Goal: Use online tool/utility: Utilize a website feature to perform a specific function

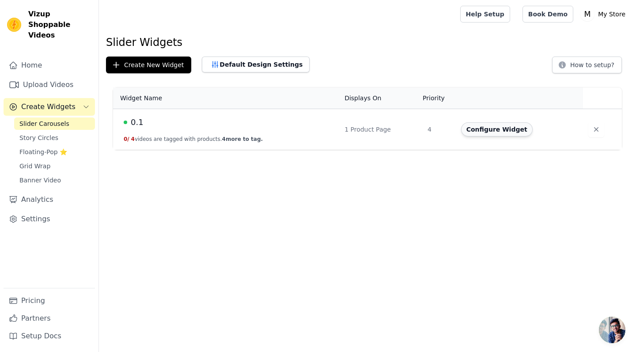
click at [505, 130] on button "Configure Widget" at bounding box center [497, 129] width 72 height 14
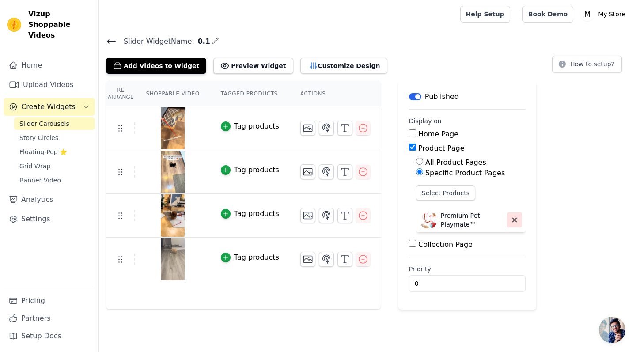
click at [514, 220] on icon "button" at bounding box center [515, 220] width 8 height 8
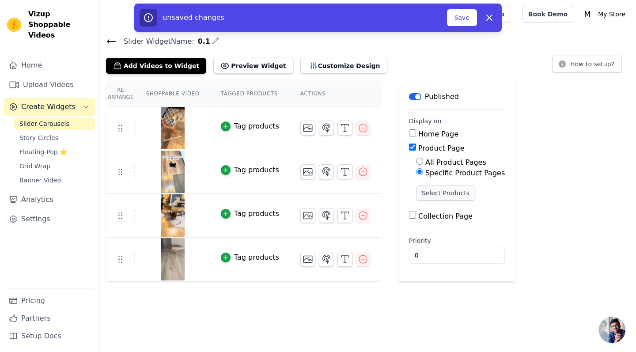
click at [456, 191] on button "Select Products" at bounding box center [445, 193] width 59 height 15
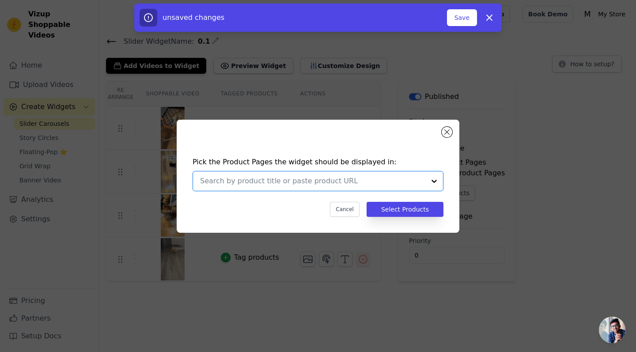
click at [419, 181] on input "text" at bounding box center [312, 181] width 225 height 11
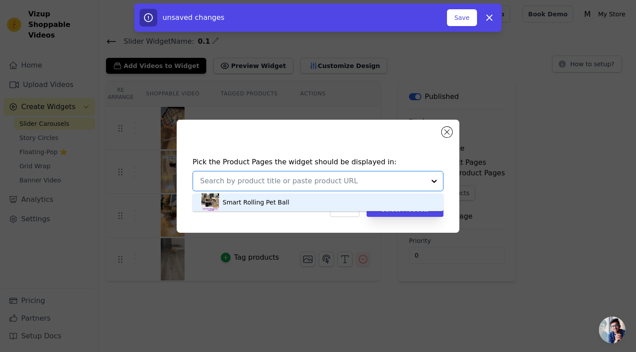
click at [396, 211] on div "Smart Rolling Pet Ball" at bounding box center [318, 203] width 233 height 18
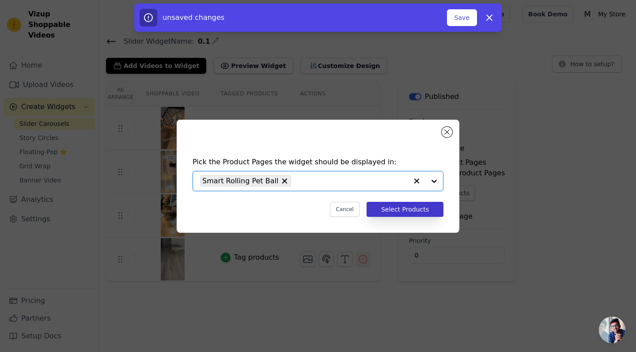
click at [409, 209] on button "Select Products" at bounding box center [405, 209] width 77 height 15
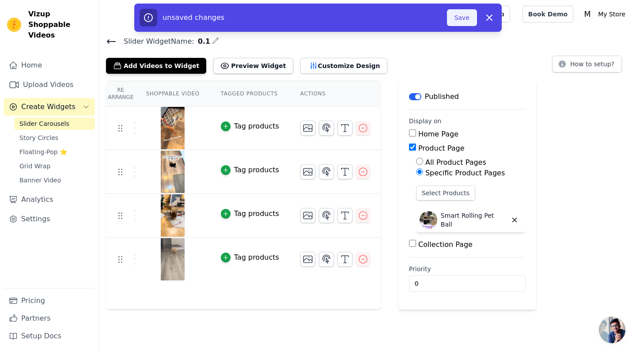
click at [460, 18] on button "Save" at bounding box center [462, 17] width 30 height 17
